Goal: Task Accomplishment & Management: Manage account settings

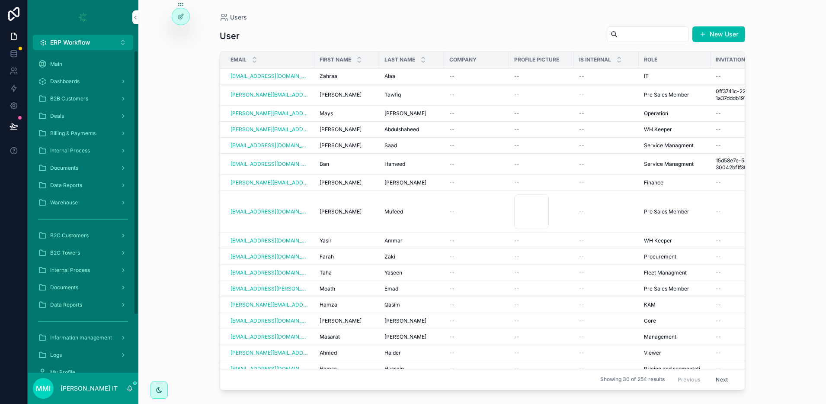
click at [58, 117] on span "Deals" at bounding box center [57, 116] width 14 height 7
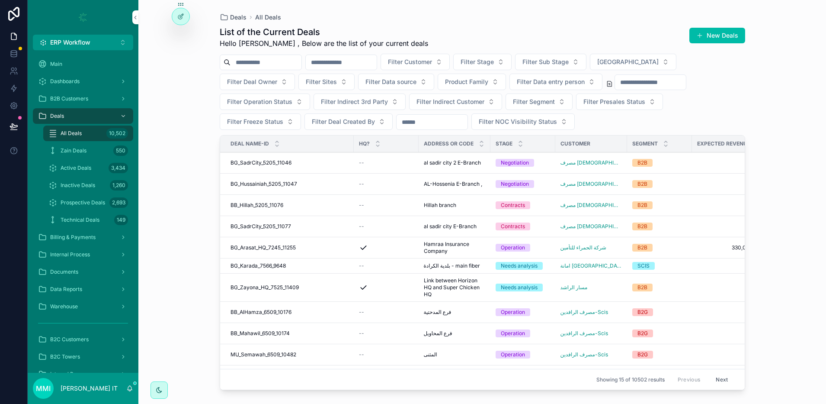
click at [245, 204] on span "BB_Hillah_5205_11076" at bounding box center [257, 205] width 53 height 7
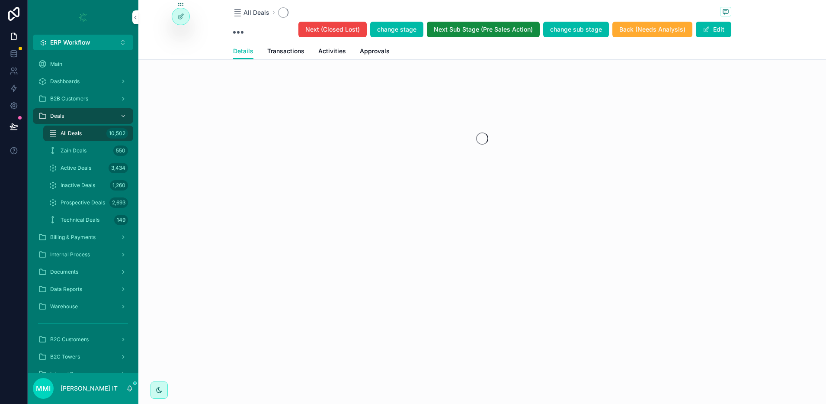
click at [181, 15] on icon at bounding box center [180, 16] width 7 height 7
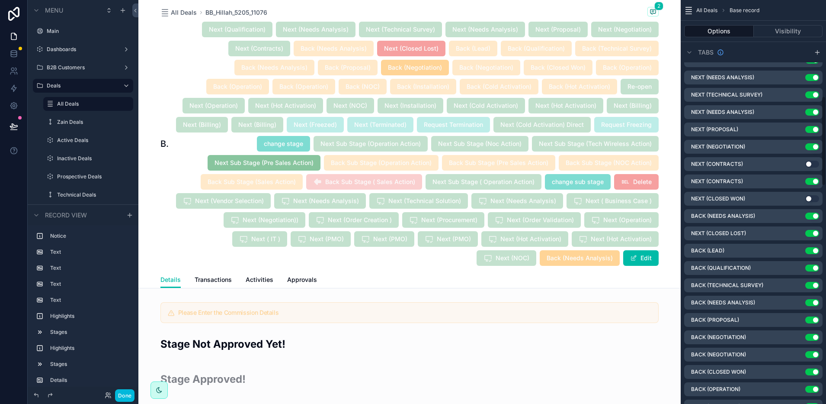
scroll to position [433, 0]
click at [0, 0] on icon "scrollable content" at bounding box center [0, 0] width 0 height 0
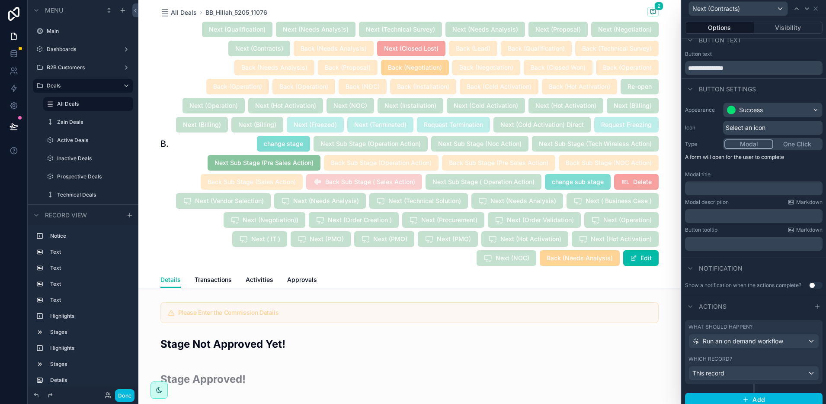
scroll to position [22, 0]
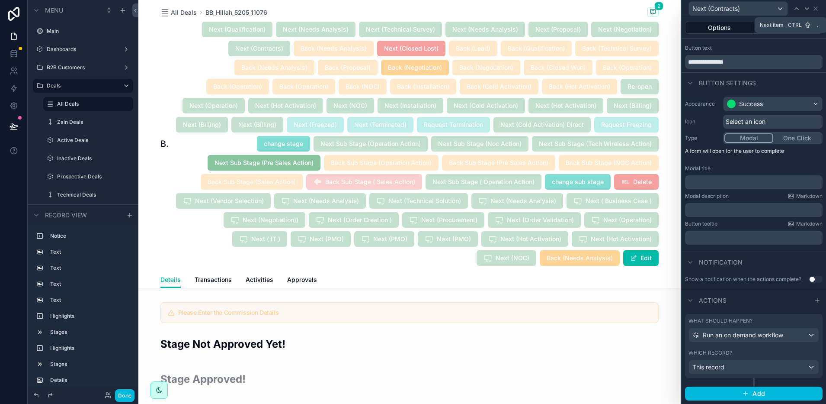
click at [661, 9] on icon at bounding box center [807, 8] width 7 height 7
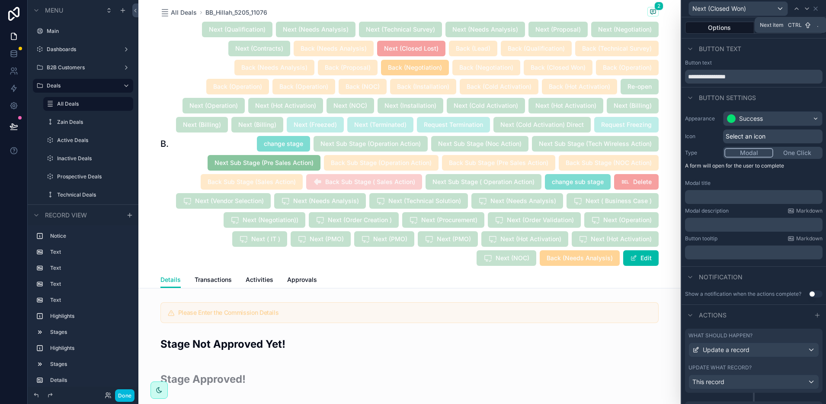
click at [661, 7] on icon at bounding box center [807, 8] width 7 height 7
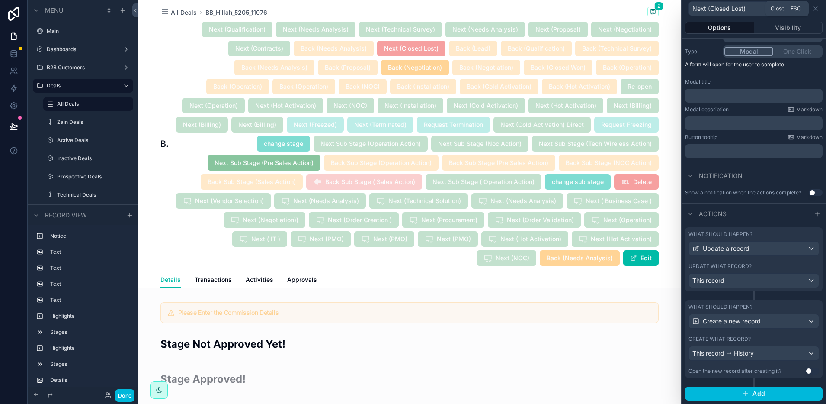
click at [661, 10] on icon at bounding box center [816, 8] width 7 height 7
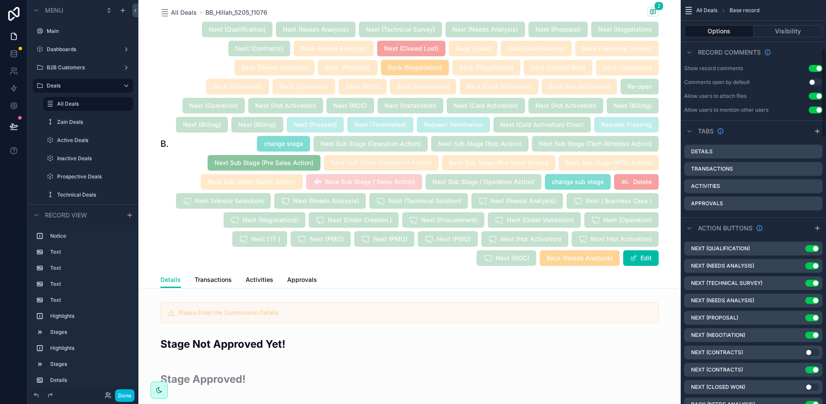
scroll to position [270, 0]
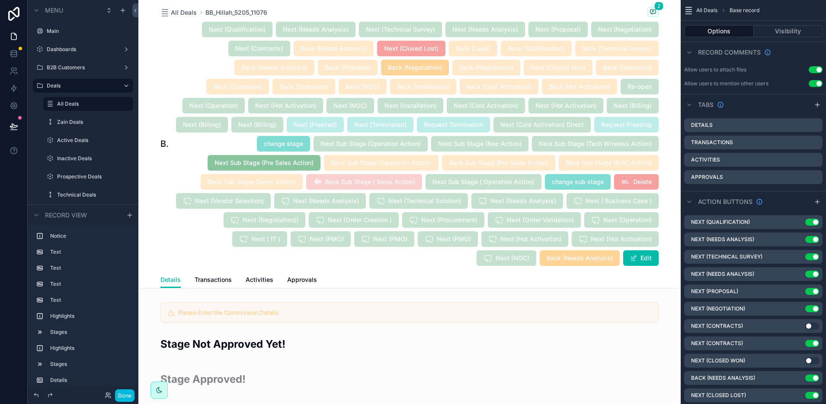
click at [0, 0] on icon "scrollable content" at bounding box center [0, 0] width 0 height 0
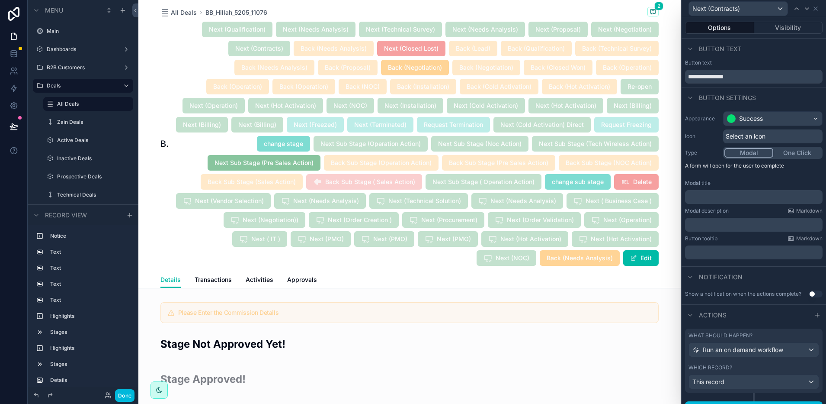
scroll to position [22, 0]
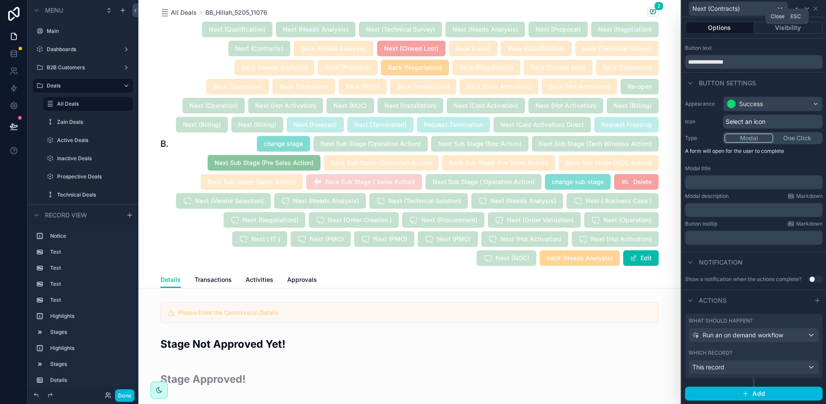
click at [661, 8] on icon at bounding box center [816, 8] width 7 height 7
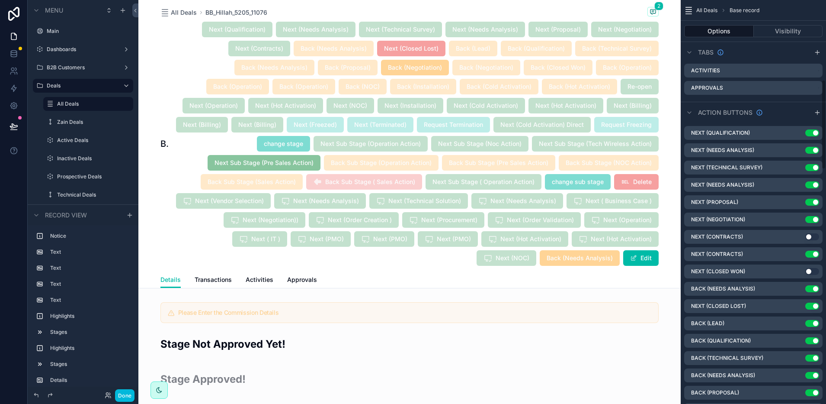
scroll to position [379, 0]
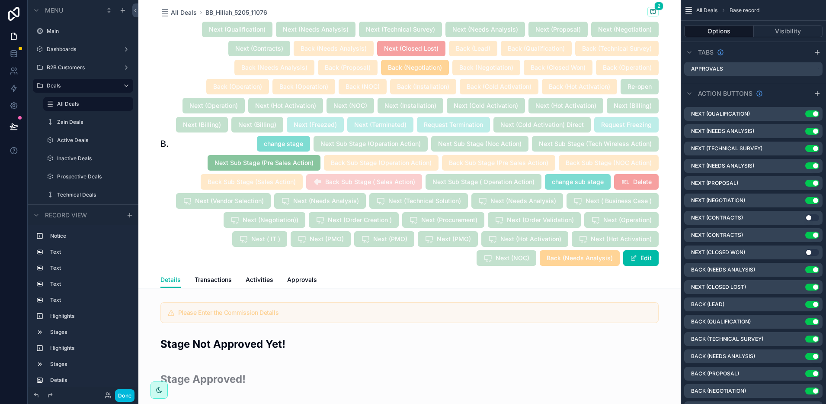
click at [0, 0] on icon "scrollable content" at bounding box center [0, 0] width 0 height 0
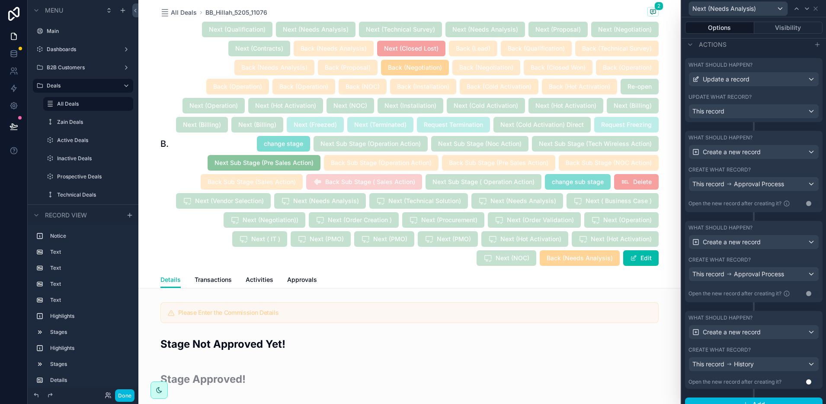
scroll to position [288, 0]
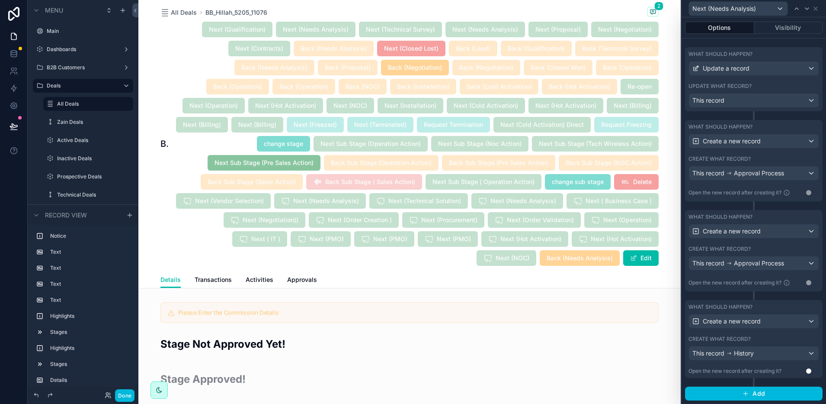
click at [661, 5] on icon at bounding box center [816, 8] width 7 height 7
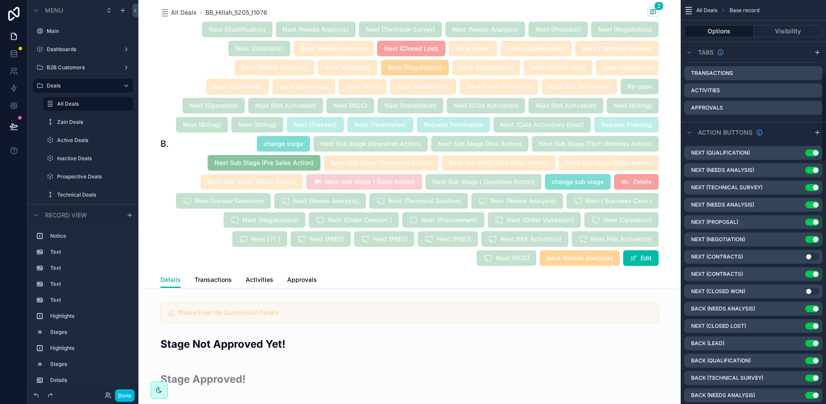
scroll to position [325, 0]
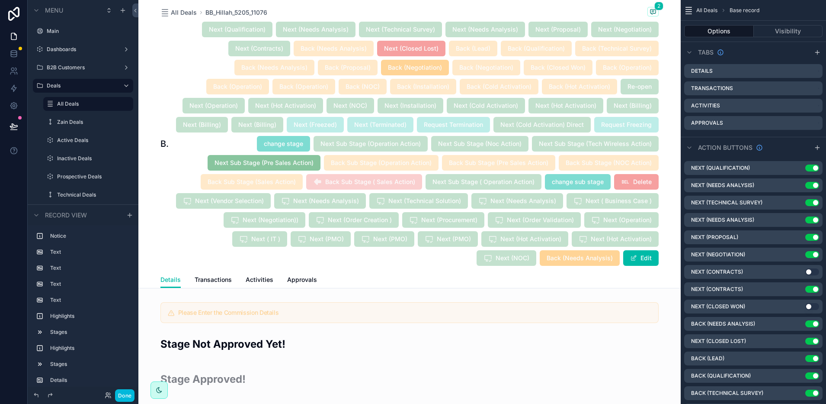
click at [0, 0] on icon "scrollable content" at bounding box center [0, 0] width 0 height 0
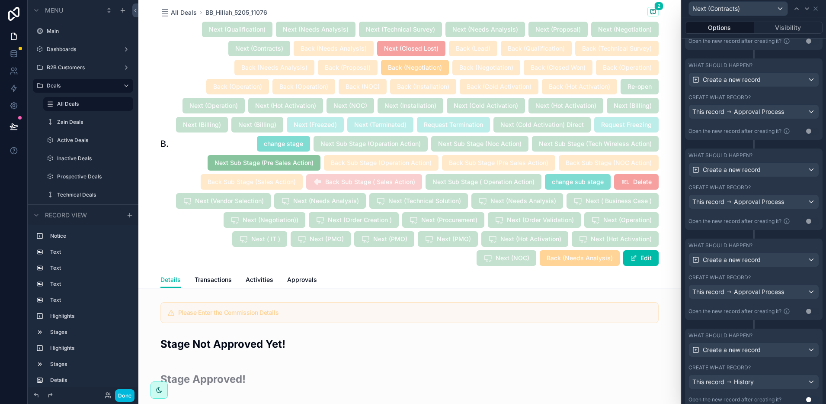
scroll to position [468, 0]
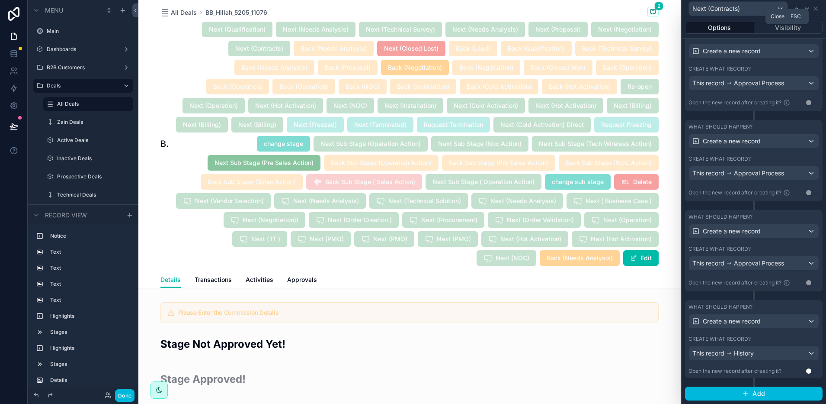
click at [661, 6] on icon at bounding box center [816, 8] width 7 height 7
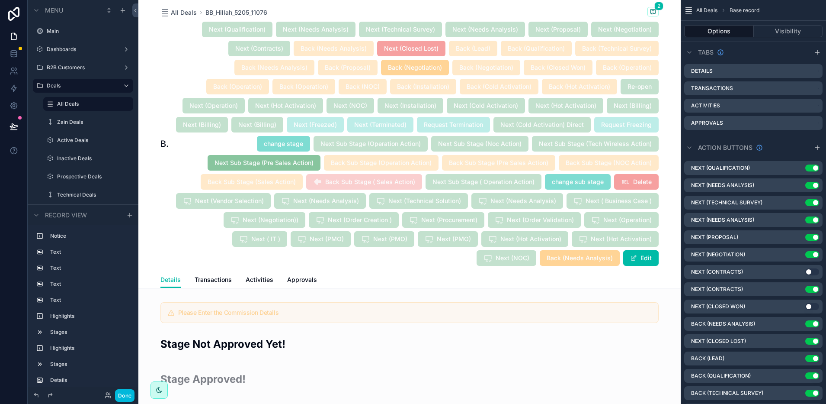
click at [132, 309] on button "Done" at bounding box center [124, 395] width 19 height 13
